Goal: Task Accomplishment & Management: Manage account settings

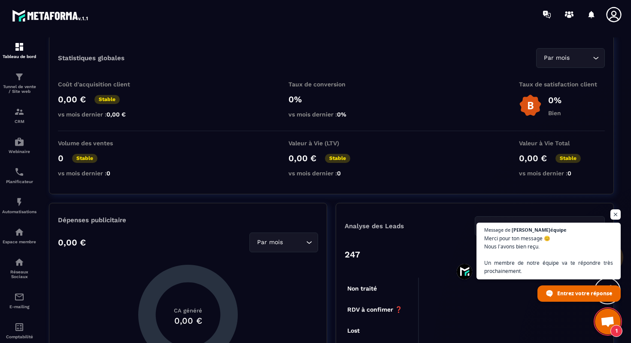
scroll to position [33, 0]
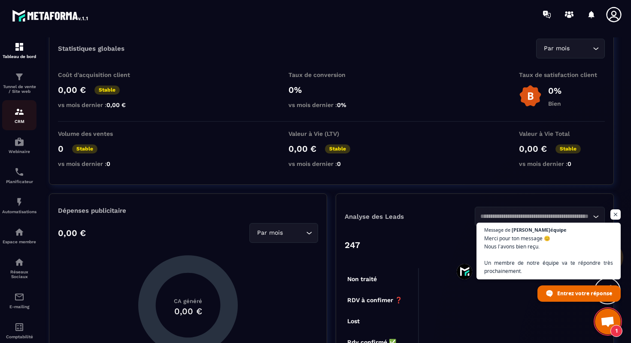
click at [20, 115] on img at bounding box center [19, 112] width 10 height 10
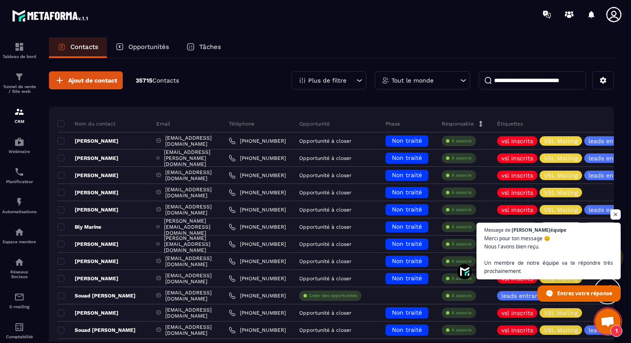
click at [413, 82] on p "Tout le monde" at bounding box center [413, 80] width 42 height 6
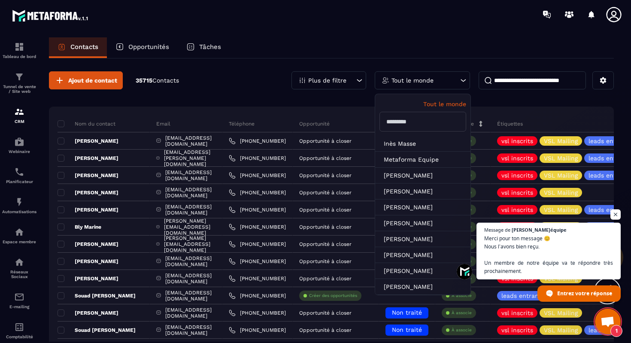
click at [137, 44] on p "Opportunités" at bounding box center [148, 47] width 41 height 8
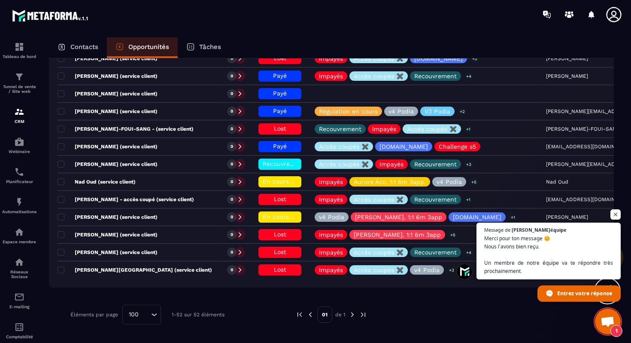
scroll to position [816, 0]
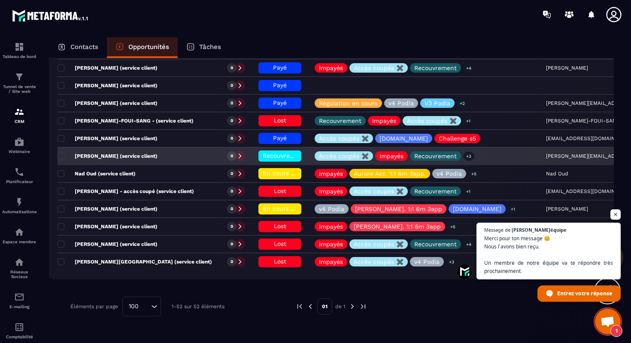
click at [173, 156] on div "[PERSON_NAME] (service client)" at bounding box center [138, 156] width 161 height 17
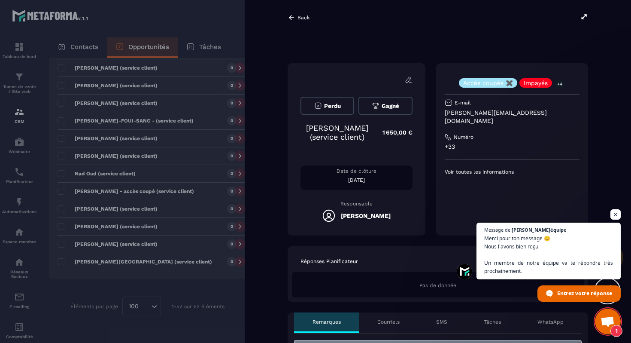
scroll to position [0, 22]
